Goal: Task Accomplishment & Management: Manage account settings

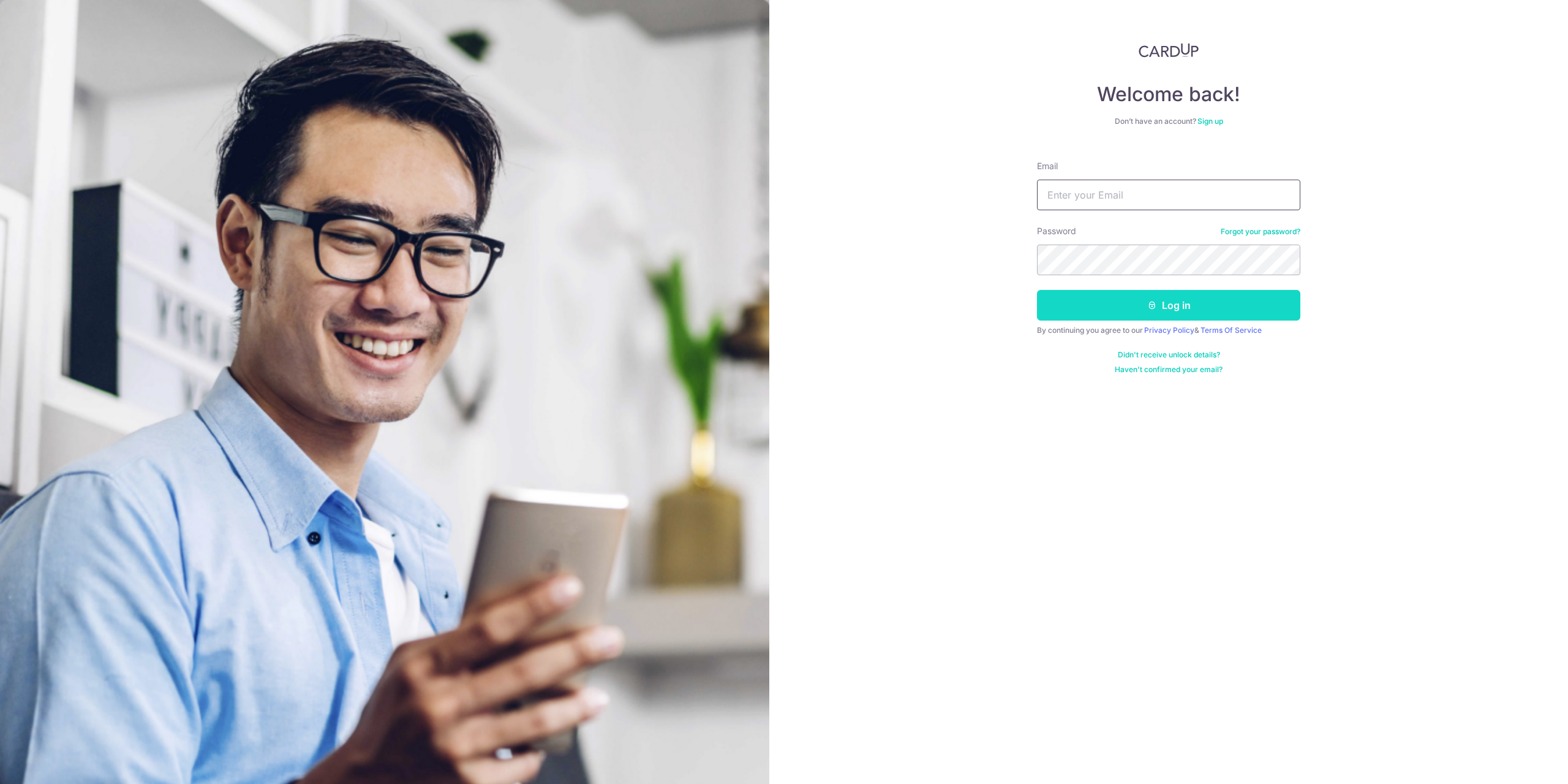
type input "[EMAIL_ADDRESS][DOMAIN_NAME]"
click at [1166, 299] on button "Log in" at bounding box center [1169, 305] width 263 height 30
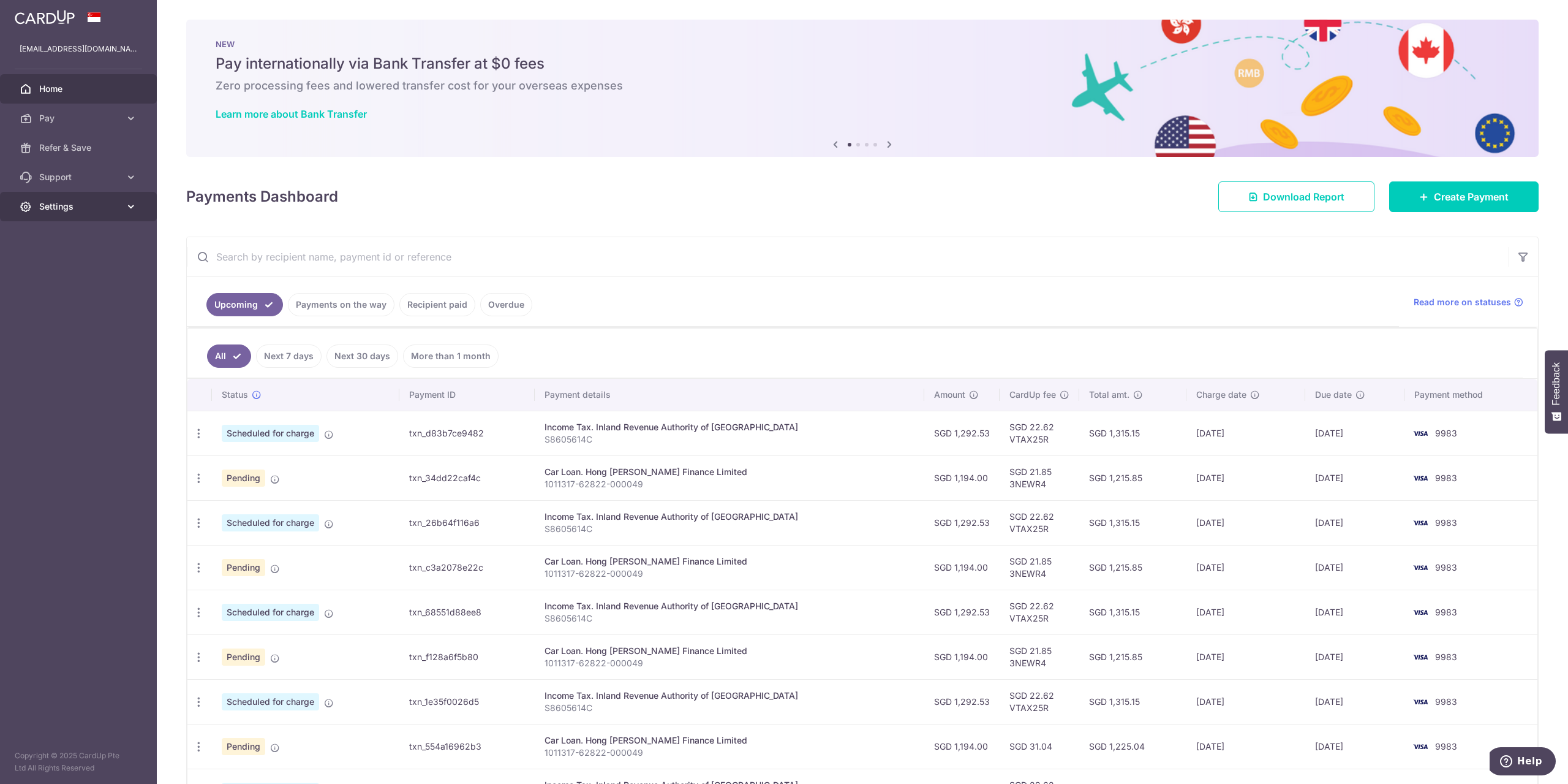
click at [44, 195] on link "Settings" at bounding box center [78, 206] width 157 height 30
click at [58, 265] on span "Logout" at bounding box center [80, 265] width 81 height 12
